Goal: Navigation & Orientation: Find specific page/section

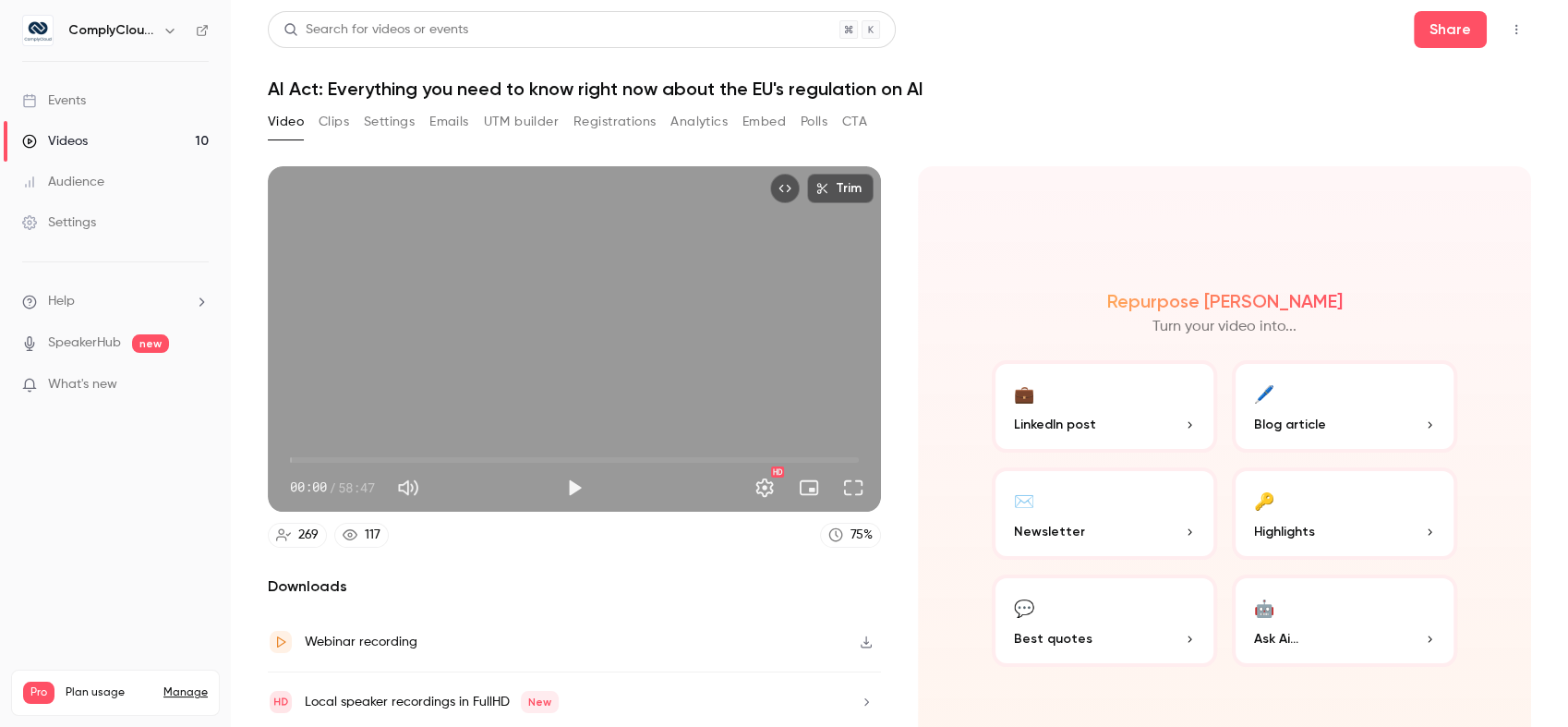
click at [128, 24] on h6 "ComplyCloud ENG" at bounding box center [111, 30] width 87 height 18
click at [161, 19] on div "ComplyCloud ENG" at bounding box center [125, 30] width 112 height 22
click at [173, 31] on icon "button" at bounding box center [171, 30] width 15 height 15
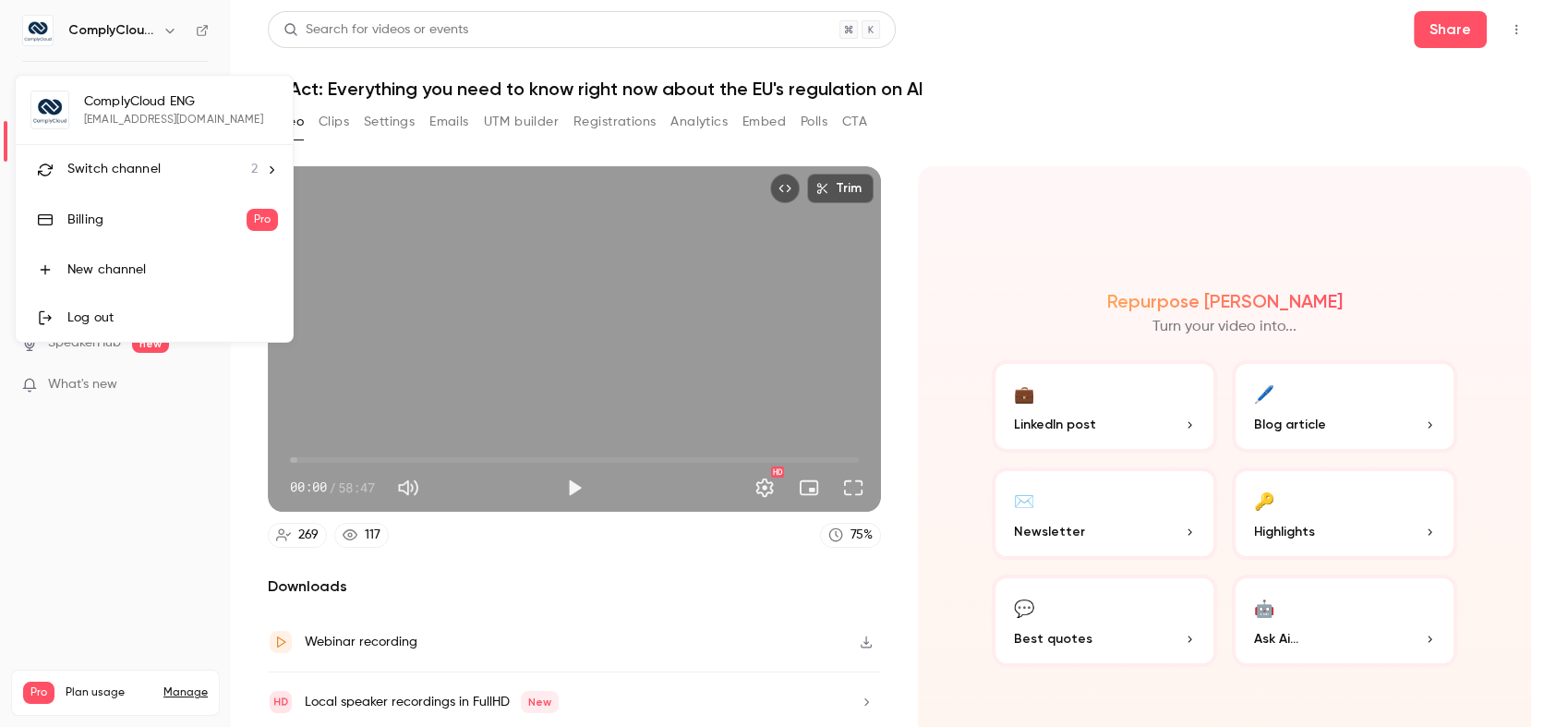
click at [181, 177] on div "Switch channel 2" at bounding box center [163, 170] width 191 height 19
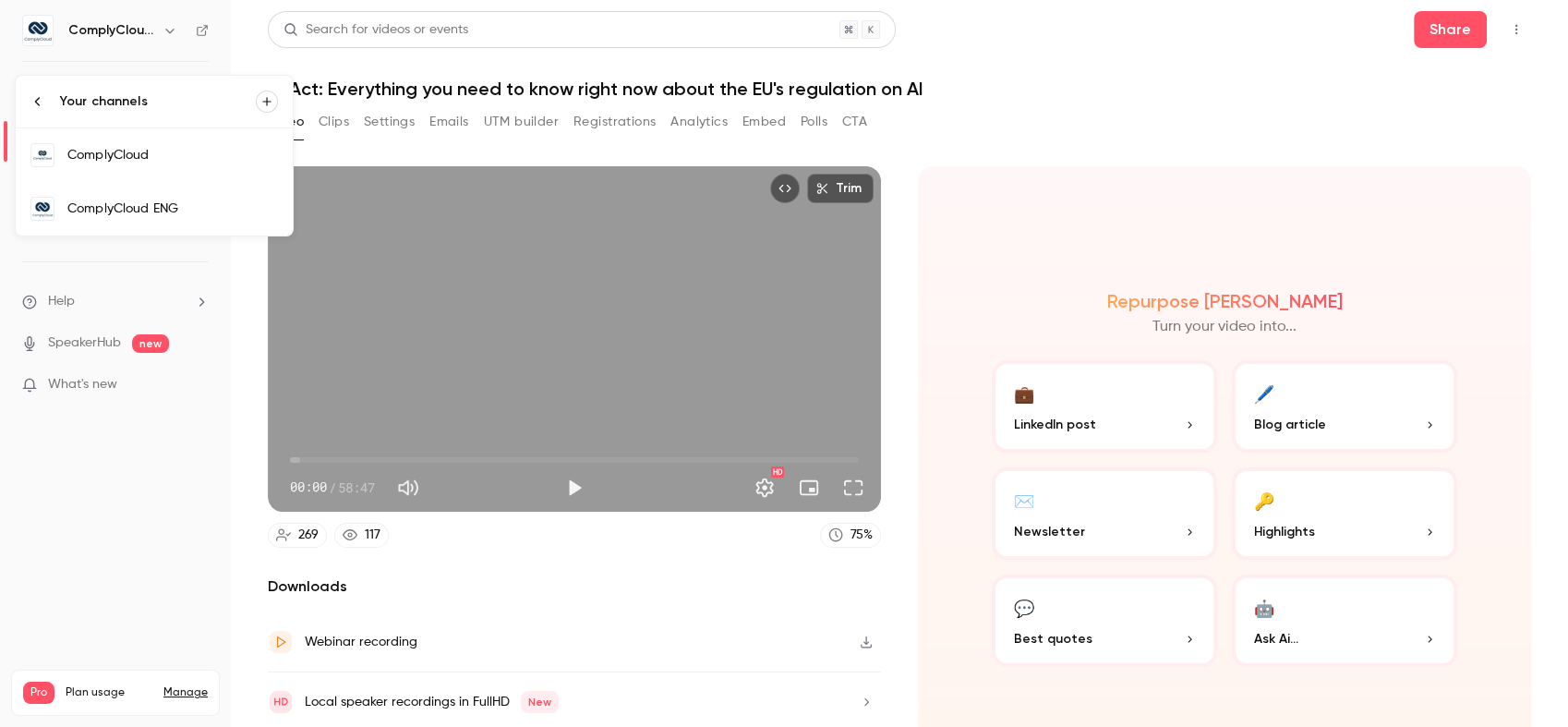
click at [181, 177] on link "ComplyCloud" at bounding box center [153, 155] width 277 height 53
